Goal: Find specific page/section: Find specific page/section

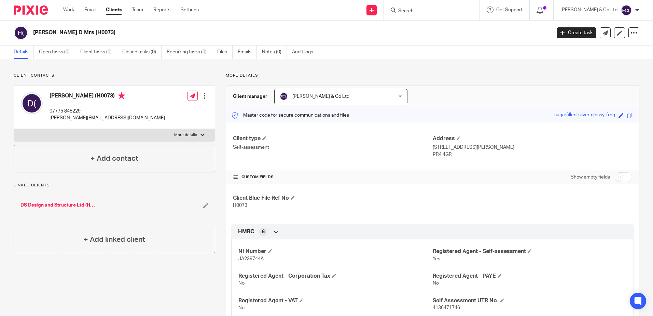
scroll to position [273, 0]
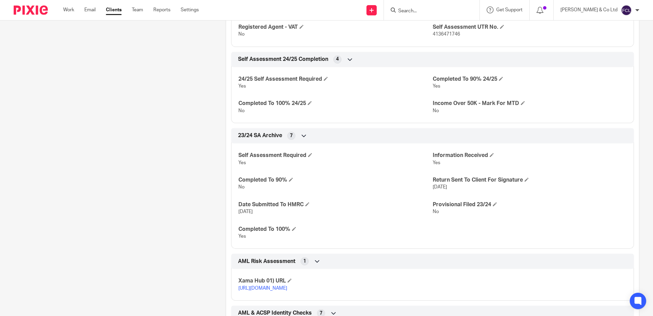
click at [456, 8] on form at bounding box center [434, 10] width 73 height 9
click at [450, 11] on input "Search" at bounding box center [429, 11] width 62 height 6
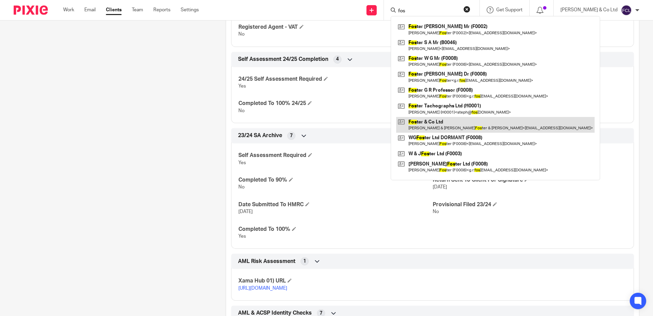
type input "fos"
click at [451, 126] on link at bounding box center [495, 125] width 199 height 16
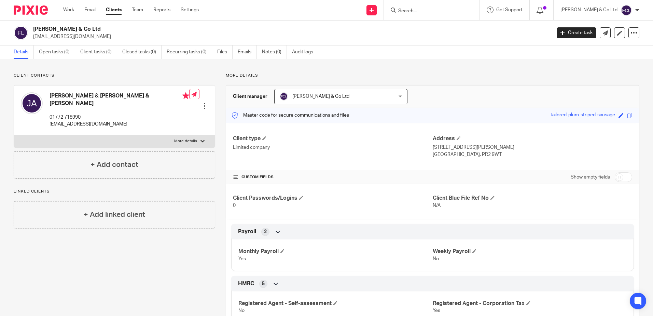
click at [227, 32] on h2 "[PERSON_NAME] & Co Ltd" at bounding box center [238, 29] width 411 height 7
